Goal: Ask a question: Seek information or help from site administrators or community

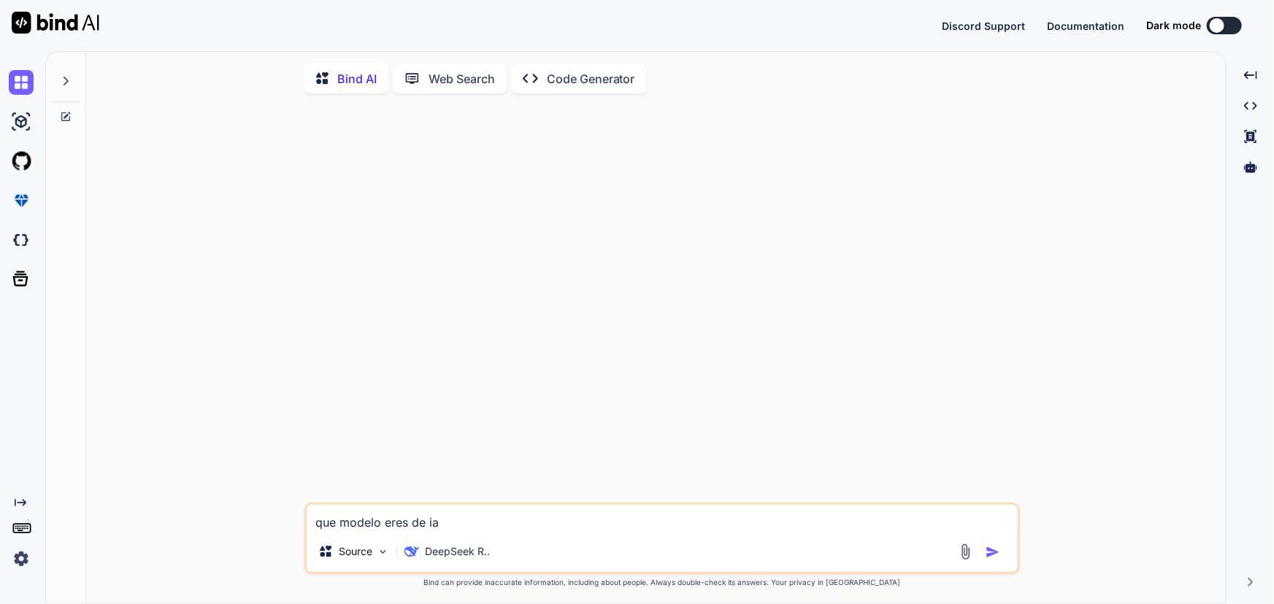
type textarea "x"
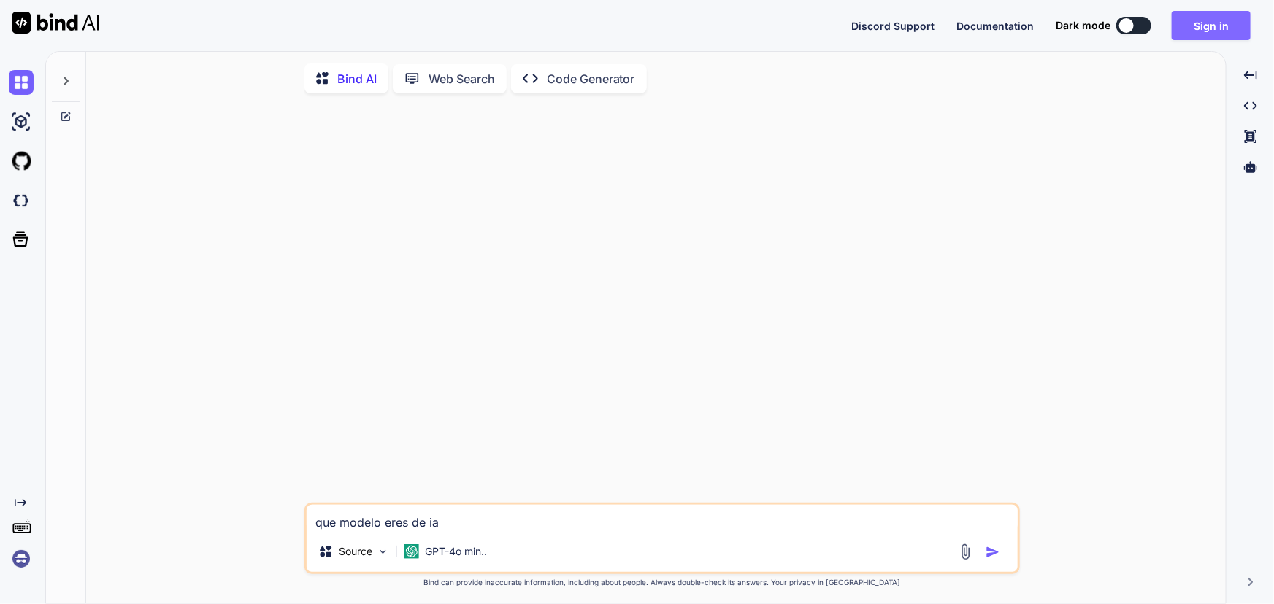
click at [1234, 35] on button "Sign in" at bounding box center [1211, 25] width 79 height 29
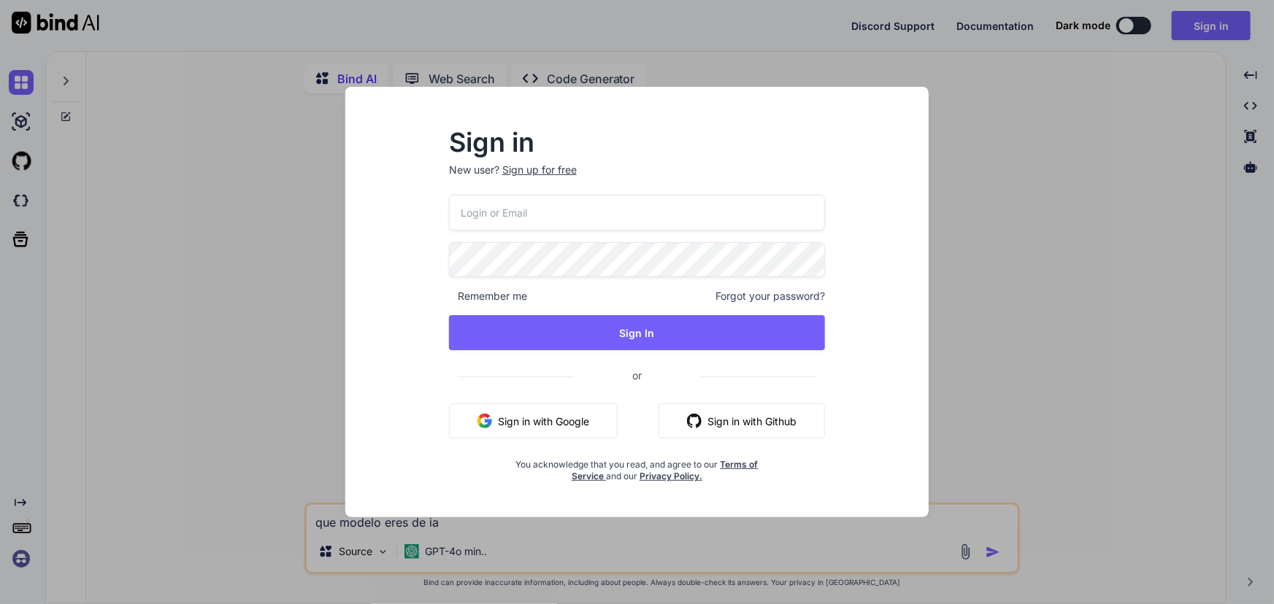
click at [577, 411] on button "Sign in with Google" at bounding box center [533, 421] width 169 height 35
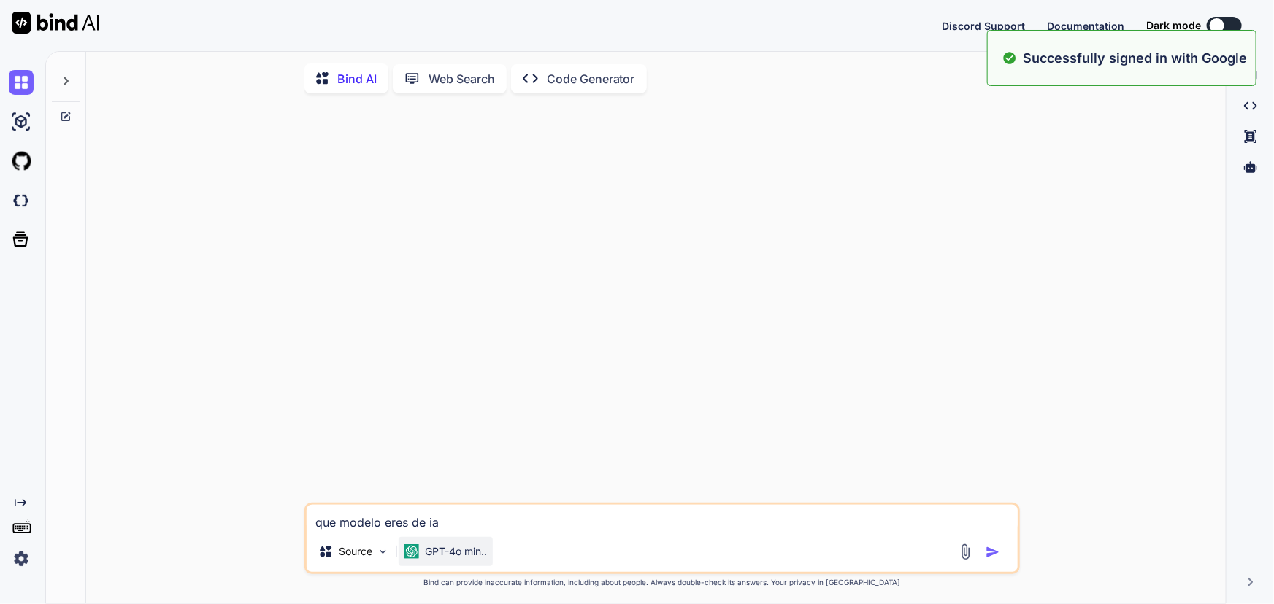
click at [477, 554] on p "GPT-4o min.." at bounding box center [456, 552] width 62 height 15
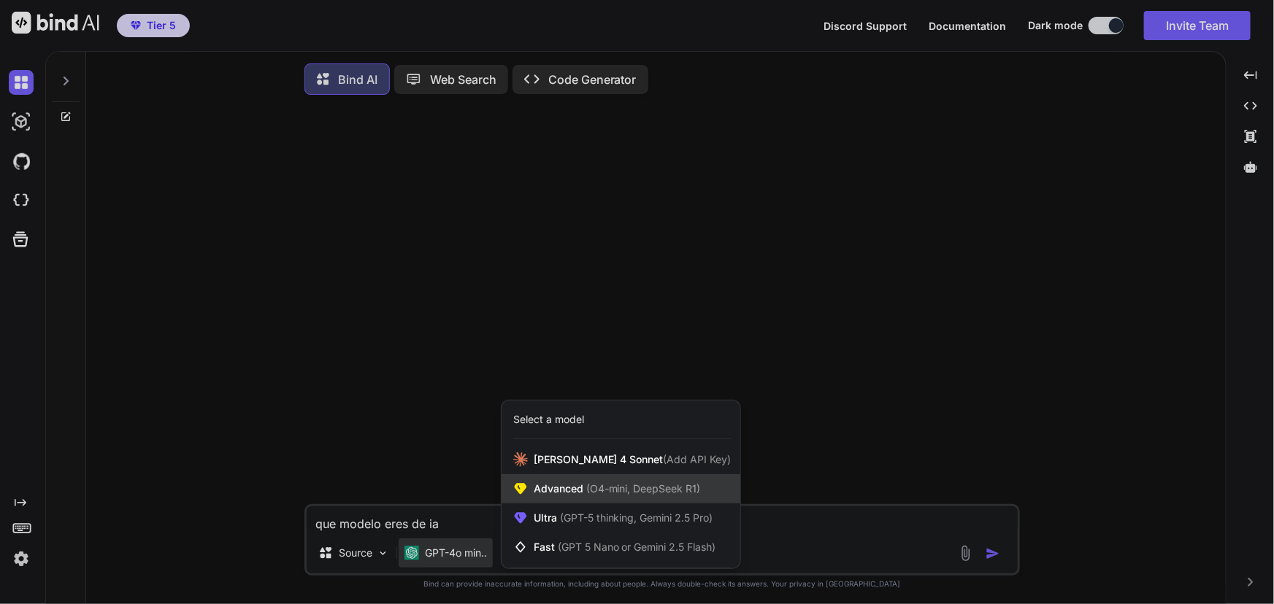
click at [568, 496] on span "Advanced (O4-mini, DeepSeek R1)" at bounding box center [617, 489] width 167 height 15
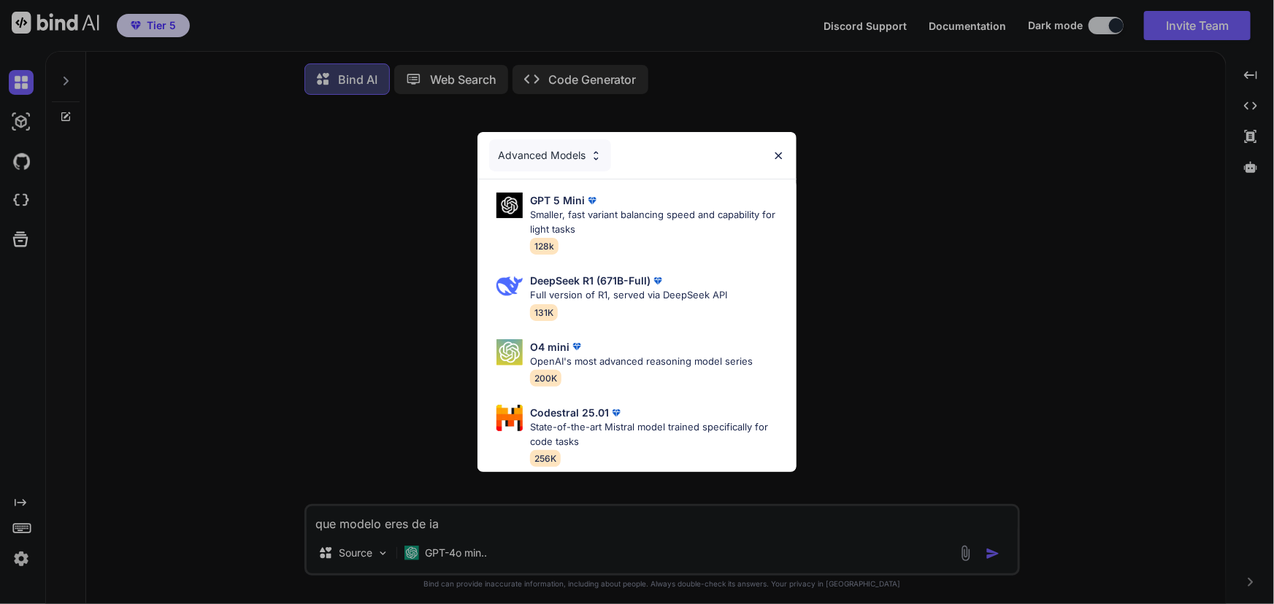
click at [596, 143] on div "Advanced Models" at bounding box center [550, 155] width 122 height 32
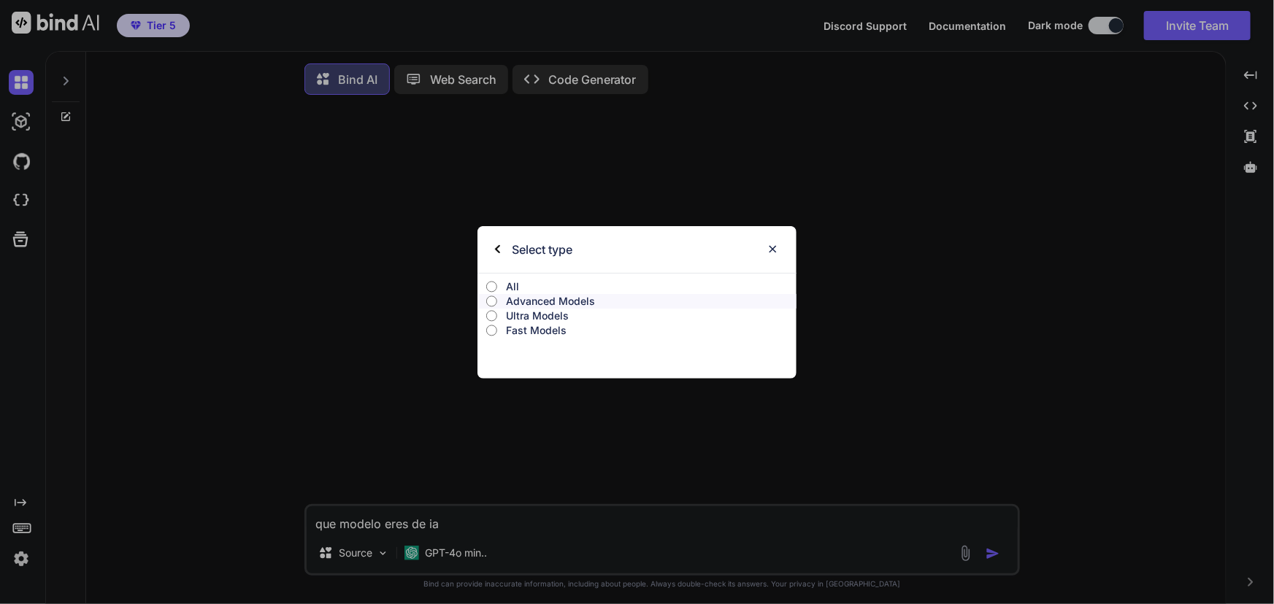
click at [521, 261] on p "Select type" at bounding box center [542, 249] width 61 height 47
click at [495, 299] on input "Advanced Models" at bounding box center [491, 302] width 11 height 12
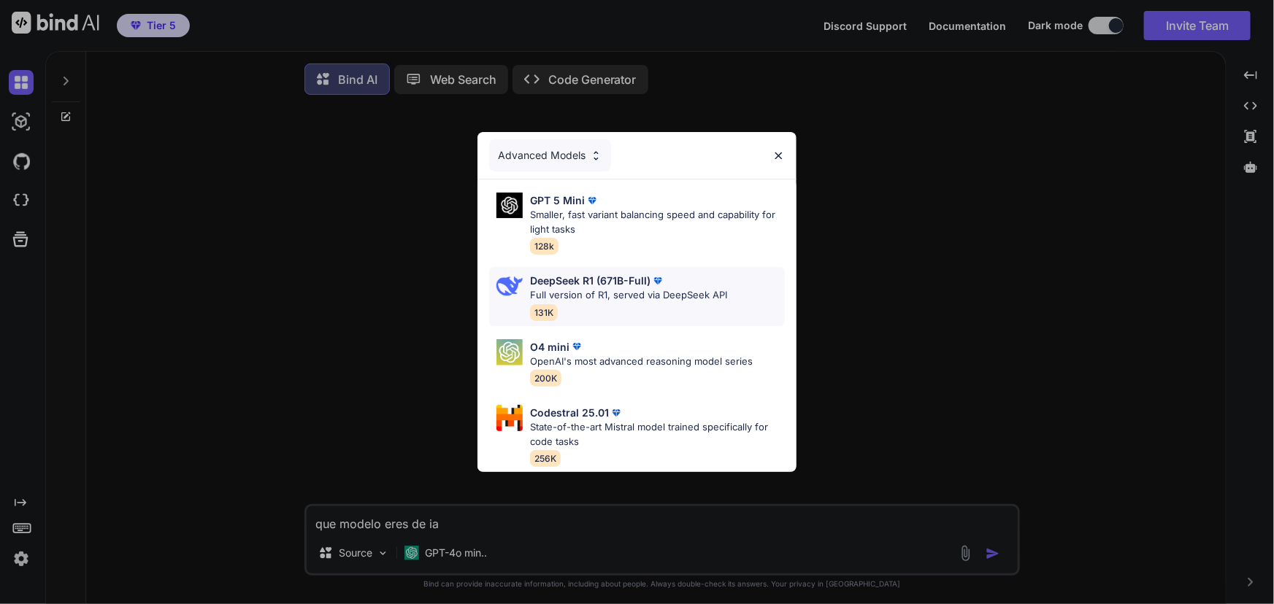
click at [599, 293] on p "Full version of R1, served via DeepSeek API" at bounding box center [628, 295] width 197 height 15
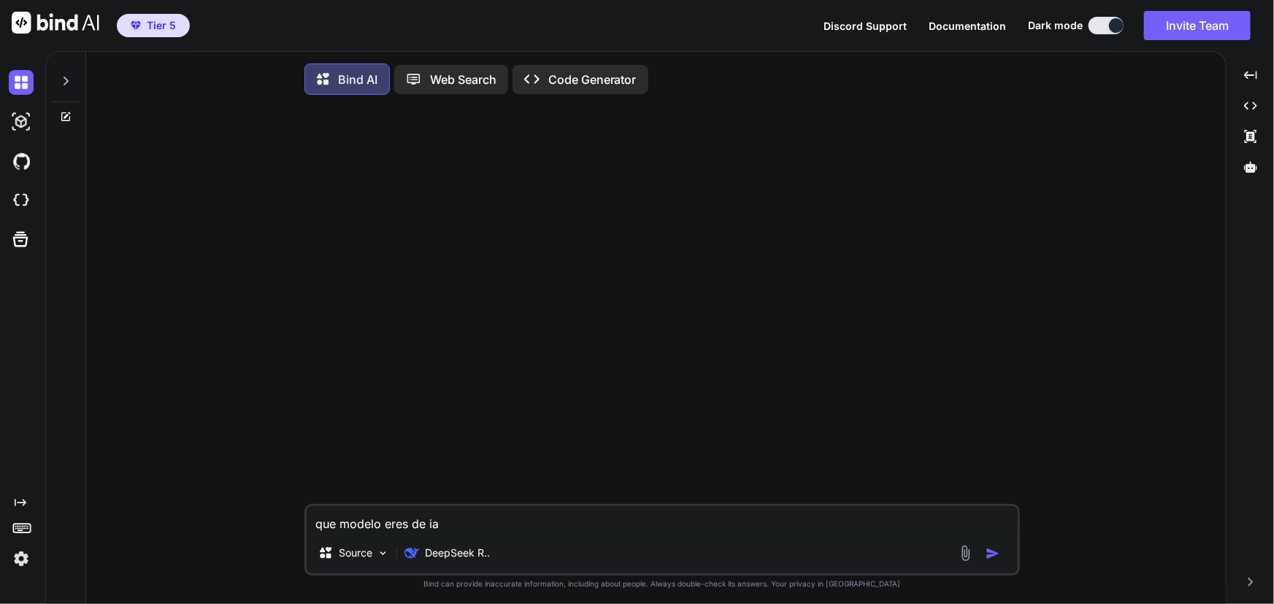
drag, startPoint x: 531, startPoint y: 523, endPoint x: 903, endPoint y: 568, distance: 375.0
click at [536, 523] on textarea "que modelo eres de ia" at bounding box center [662, 520] width 711 height 26
click at [996, 561] on img "button" at bounding box center [992, 554] width 15 height 15
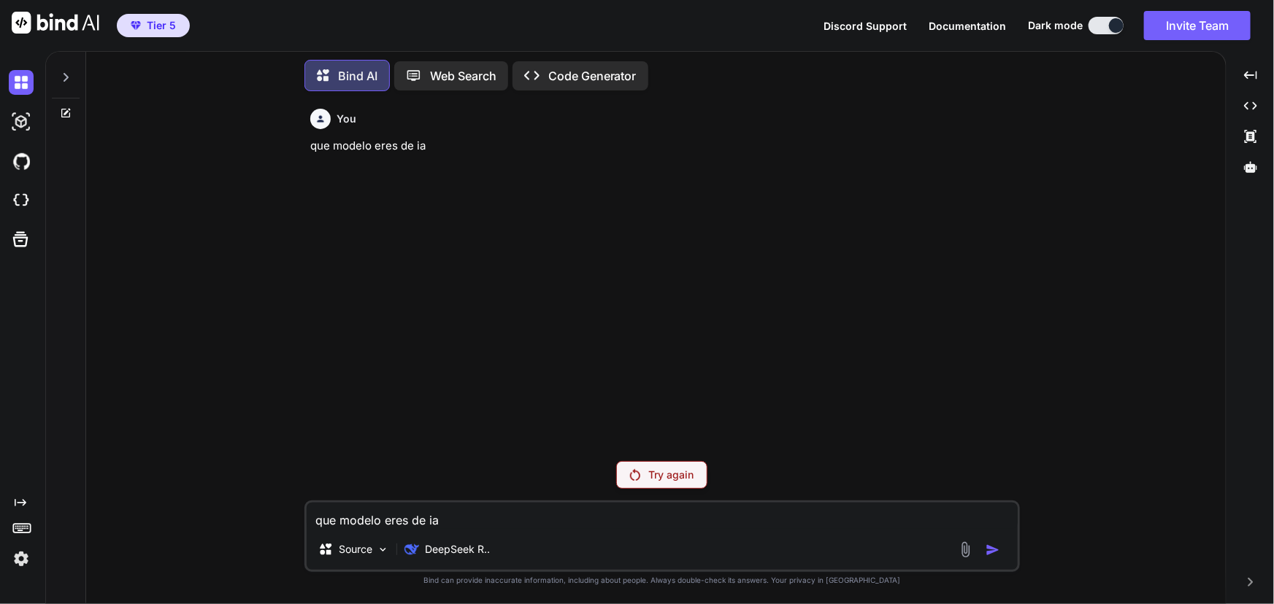
click at [676, 474] on p "Try again" at bounding box center [671, 475] width 45 height 15
